Goal: Information Seeking & Learning: Check status

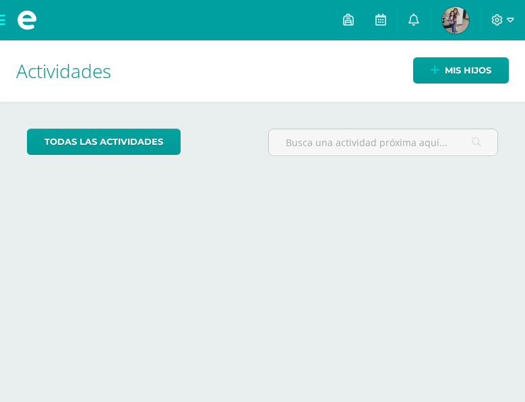
click at [445, 15] on img at bounding box center [455, 20] width 27 height 27
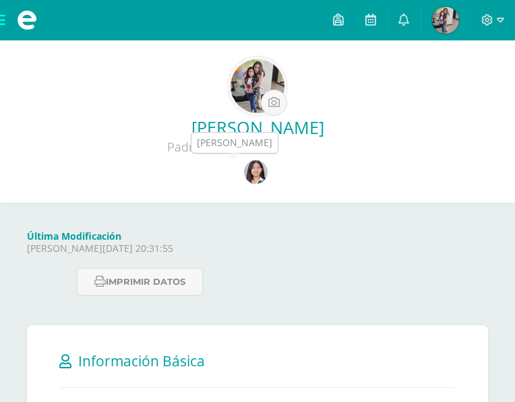
click at [258, 173] on img at bounding box center [256, 172] width 24 height 24
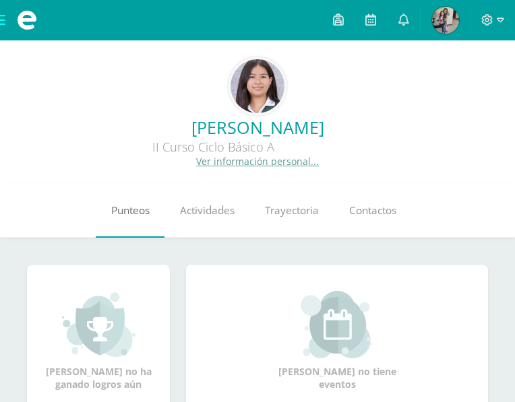
click at [129, 199] on link "Punteos" at bounding box center [130, 211] width 69 height 54
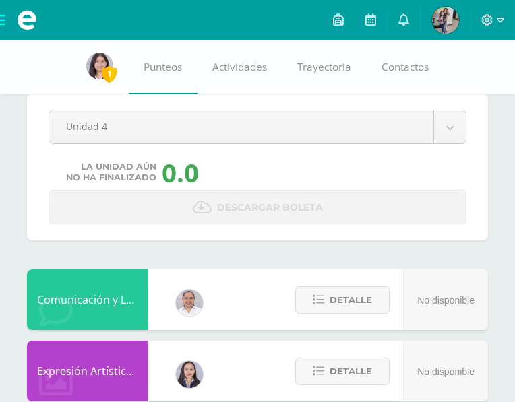
scroll to position [20, 0]
